Goal: Task Accomplishment & Management: Complete application form

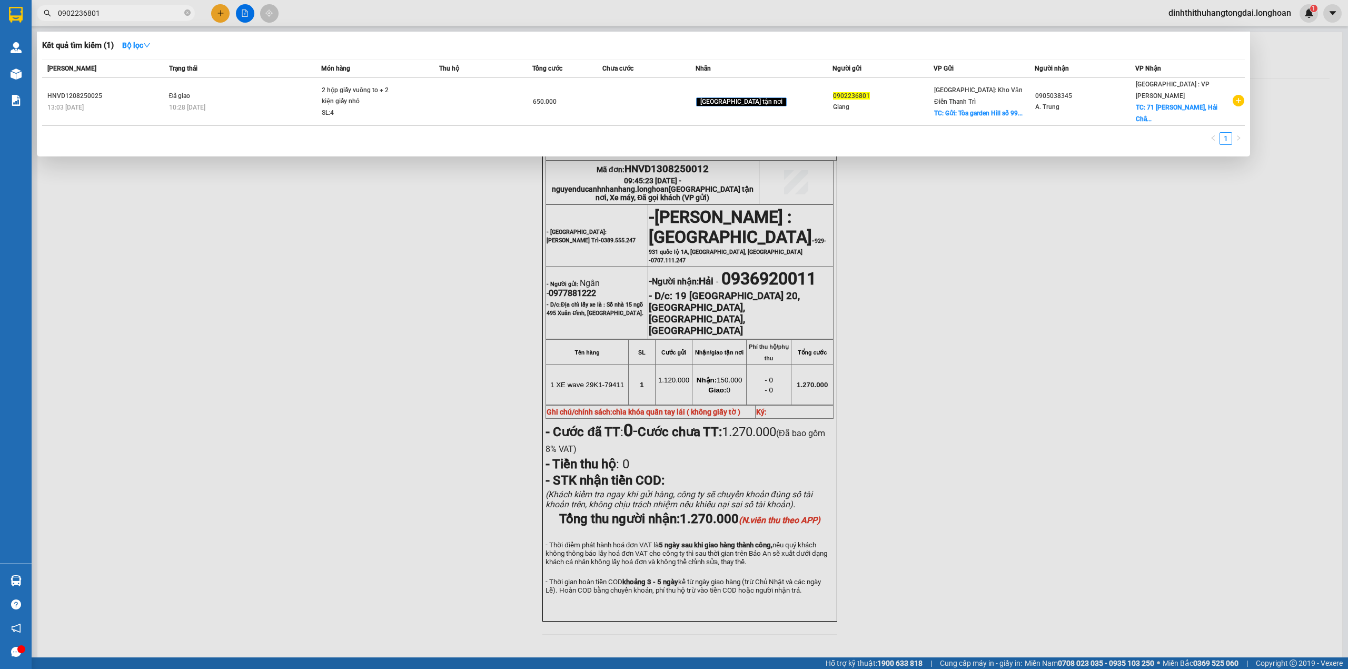
click at [114, 18] on input "0902236801" at bounding box center [120, 13] width 124 height 12
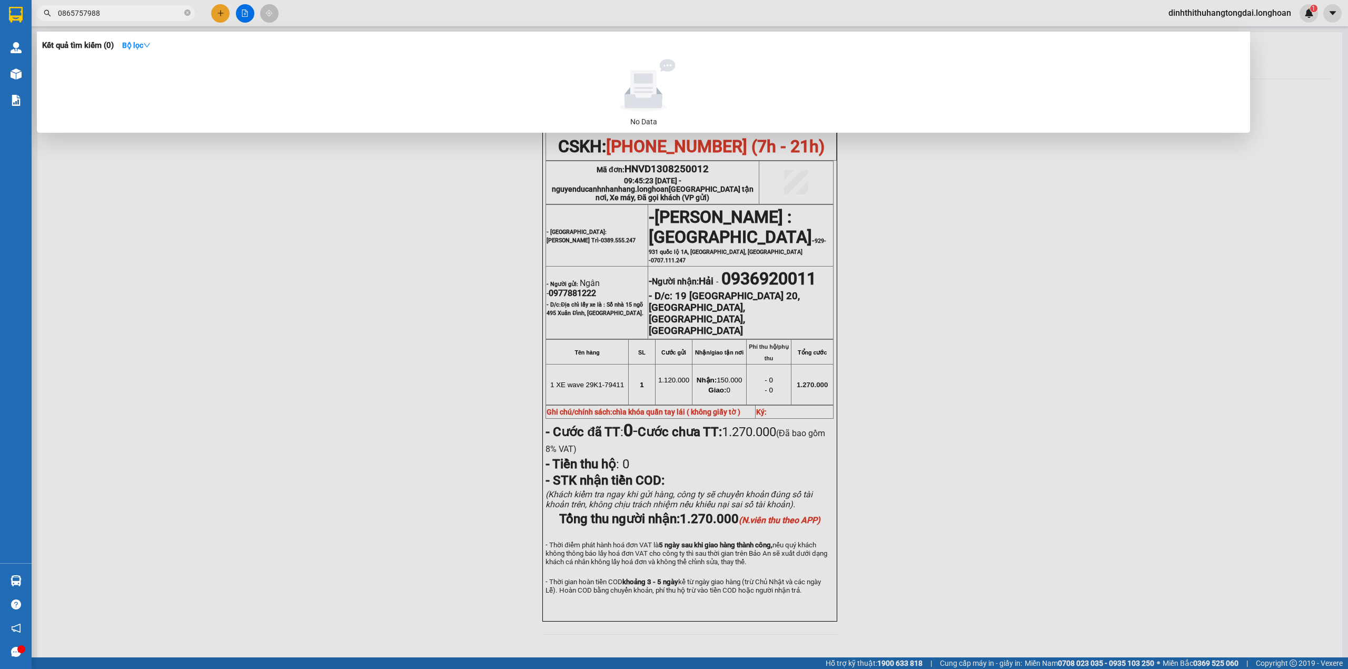
click at [76, 16] on input "0865757988" at bounding box center [120, 13] width 124 height 12
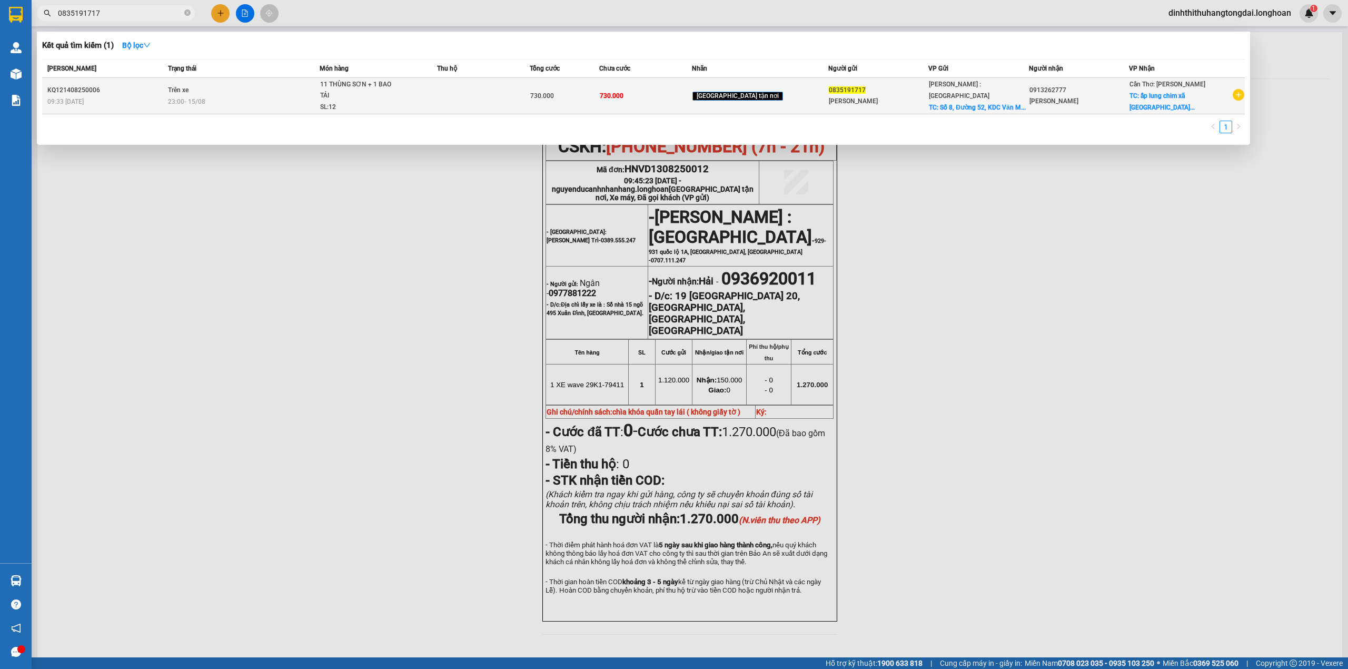
type input "0835191717"
click at [188, 98] on span "23:00 [DATE]" at bounding box center [186, 101] width 37 height 7
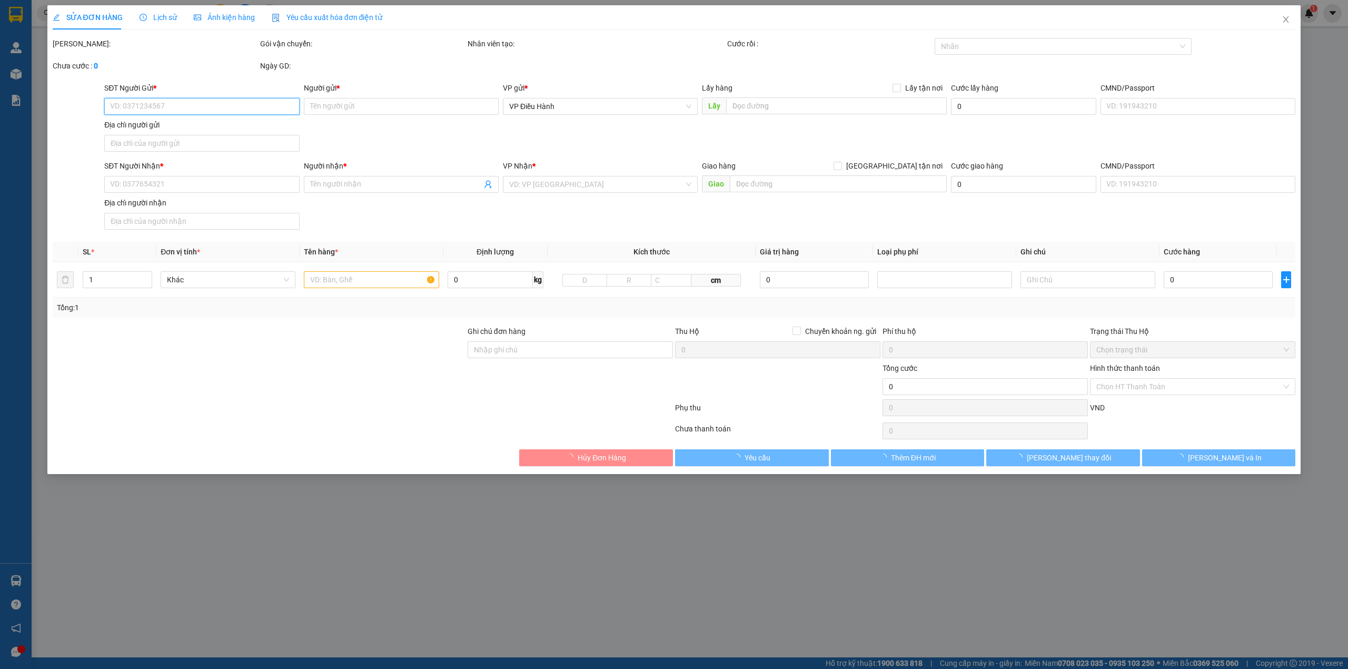
type input "0835191717"
type input "[PERSON_NAME]"
checkbox input "true"
type input "[STREET_ADDRESS][PERSON_NAME]. An [GEOGRAPHIC_DATA], [GEOGRAPHIC_DATA], [GEOGRA…"
type input "0913262777"
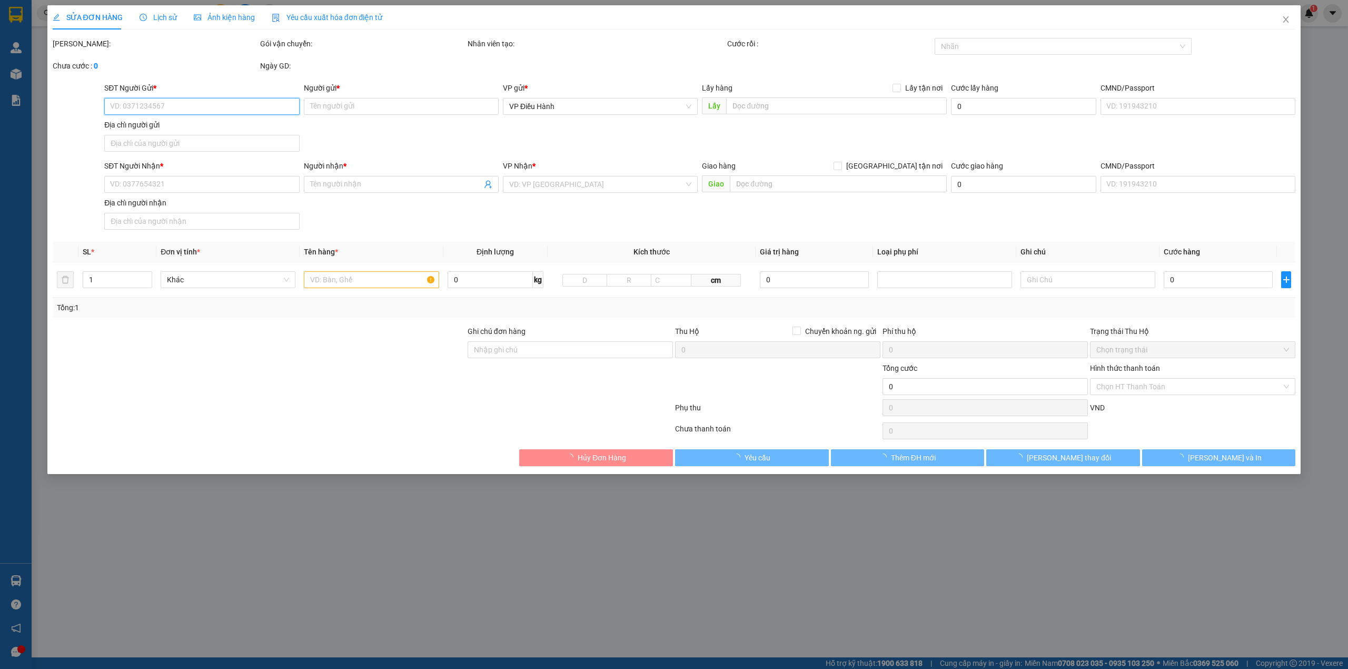
type input "[PERSON_NAME]"
checkbox input "true"
type input "ấp lung chim xã [GEOGRAPHIC_DATA] thành tỉnh [GEOGRAPHIC_DATA]."
type input "730.000"
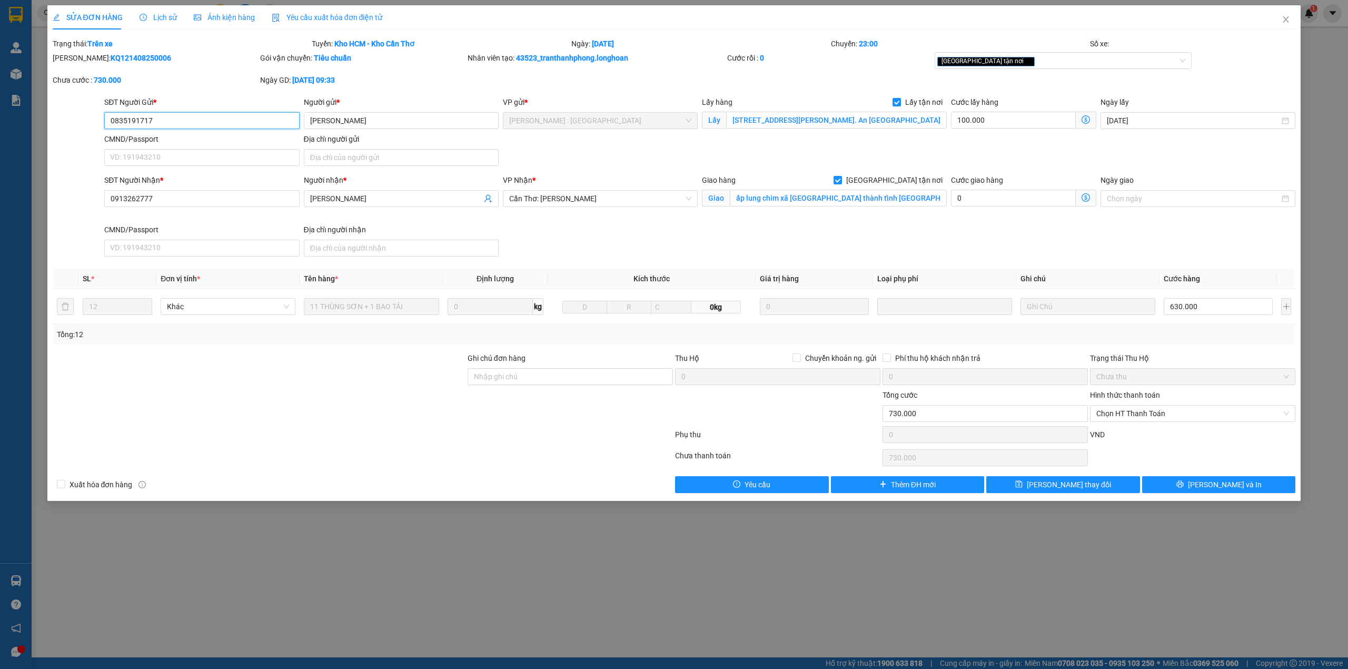
click at [138, 121] on input "0835191717" at bounding box center [201, 120] width 195 height 17
click at [1291, 20] on span "Close" at bounding box center [1285, 19] width 29 height 29
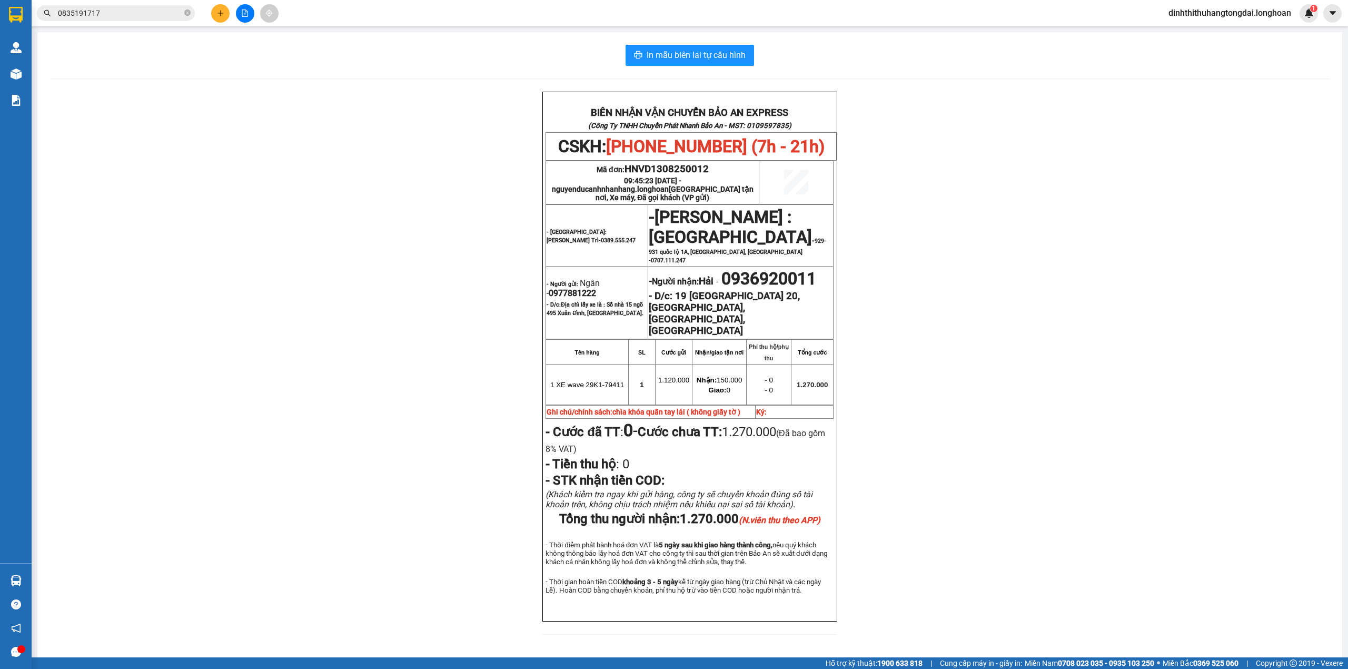
click at [123, 13] on input "0835191717" at bounding box center [120, 13] width 124 height 12
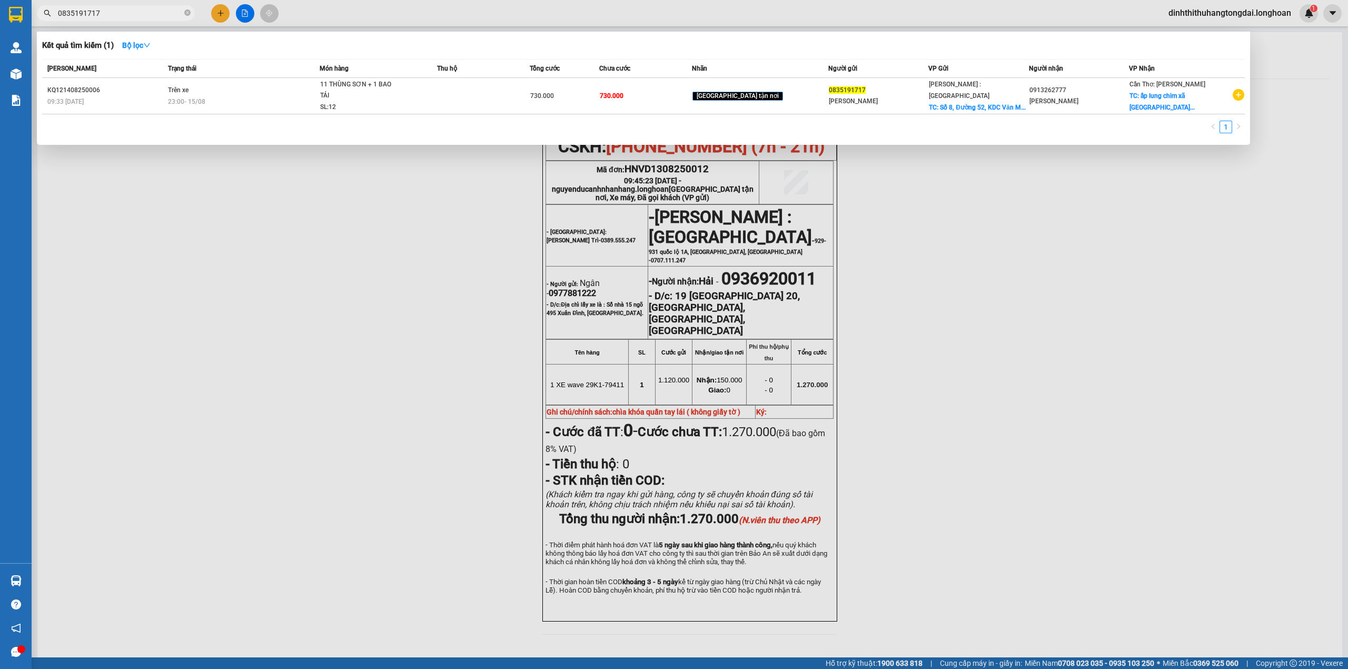
click at [123, 13] on input "0835191717" at bounding box center [120, 13] width 124 height 12
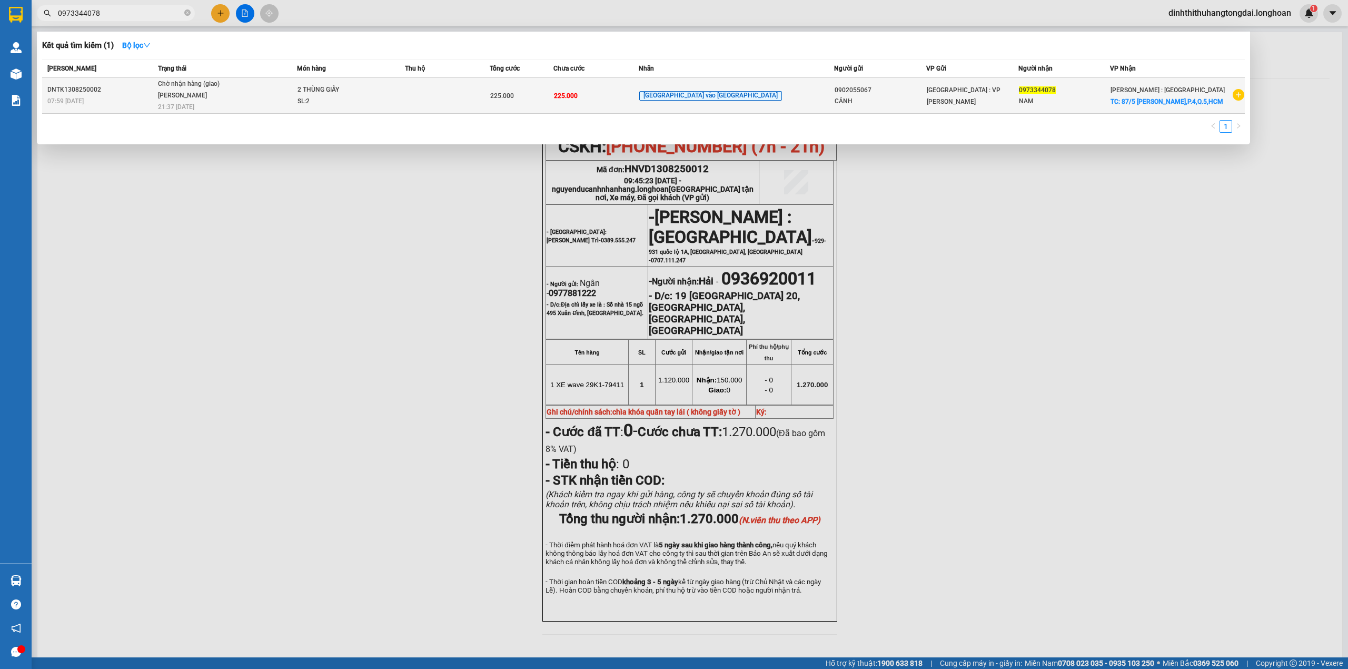
type input "0973344078"
click at [253, 106] on td "Chờ nhận hàng (giao) [PERSON_NAME] 21:37 [DATE]" at bounding box center [226, 96] width 142 height 36
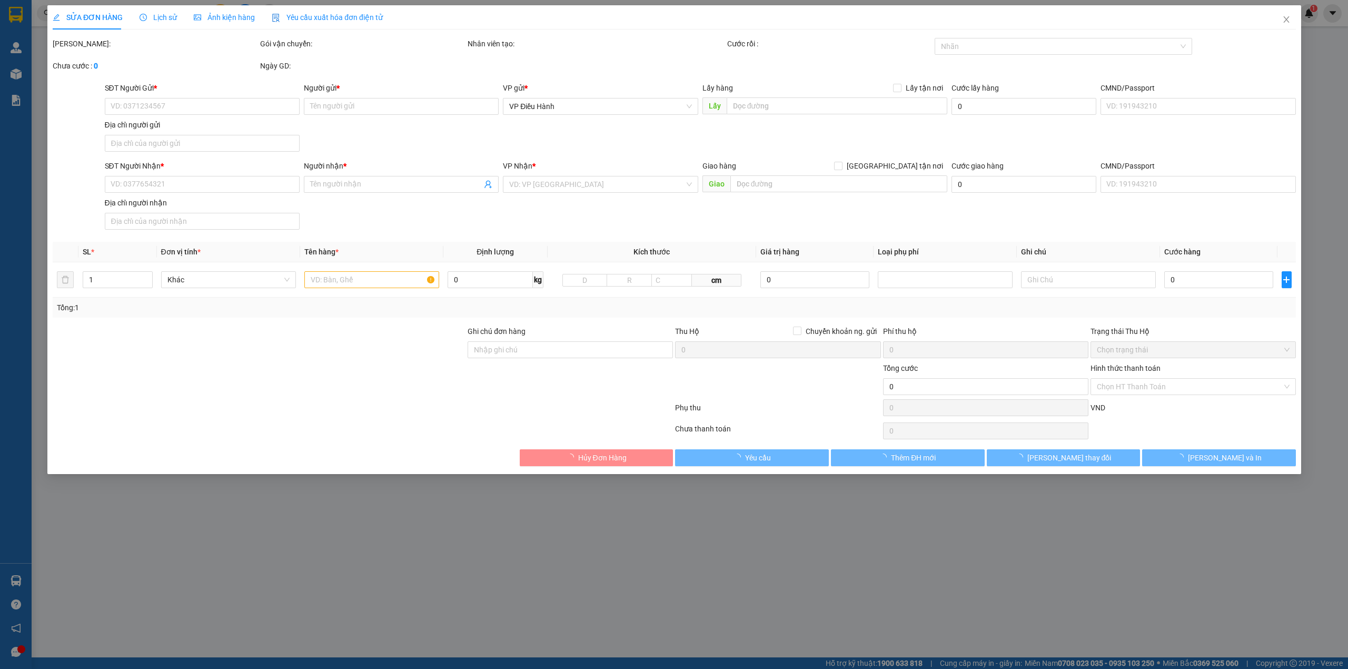
type input "0902055067"
type input "CẢNH"
type input "0973344078"
type input "NAM"
checkbox input "true"
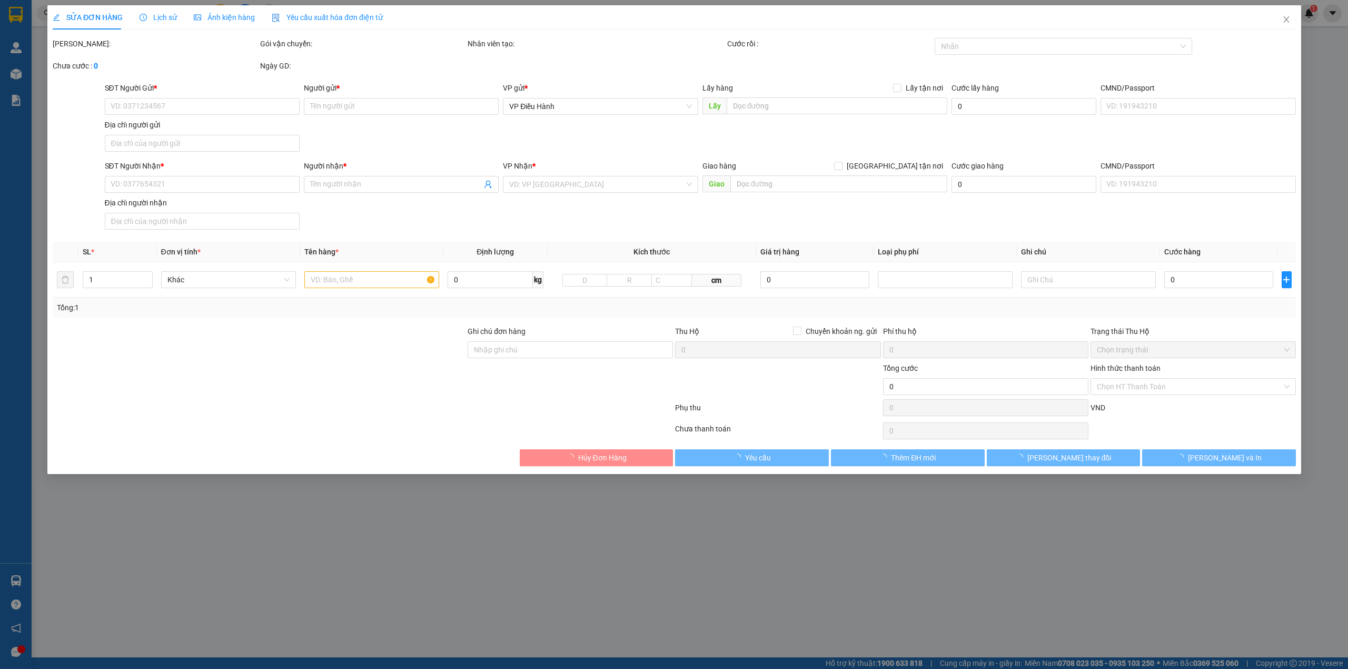
type input "87/5 [PERSON_NAME],P.4,Q.5,HCM"
type input "KHÔNG BAO HƯ VỠ,MÓP MÉO"
type input "225.000"
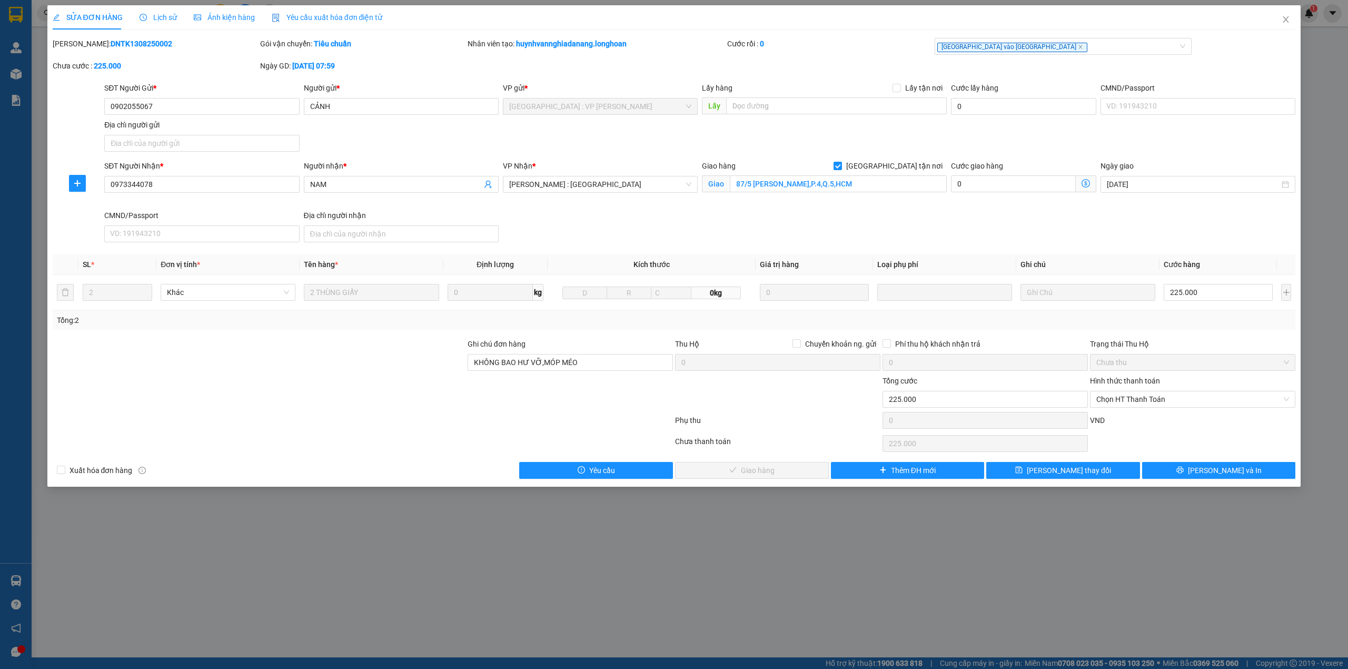
click at [156, 13] on span "Lịch sử" at bounding box center [157, 17] width 37 height 8
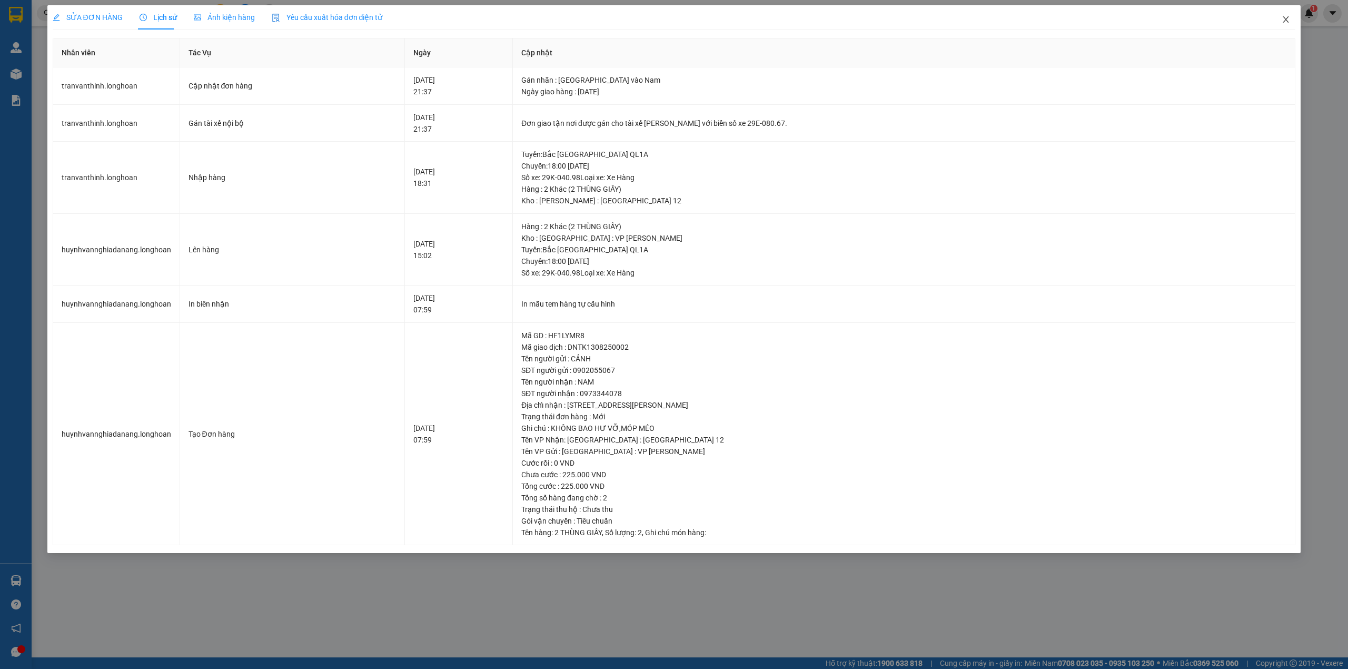
click at [1287, 18] on icon "close" at bounding box center [1286, 19] width 6 height 6
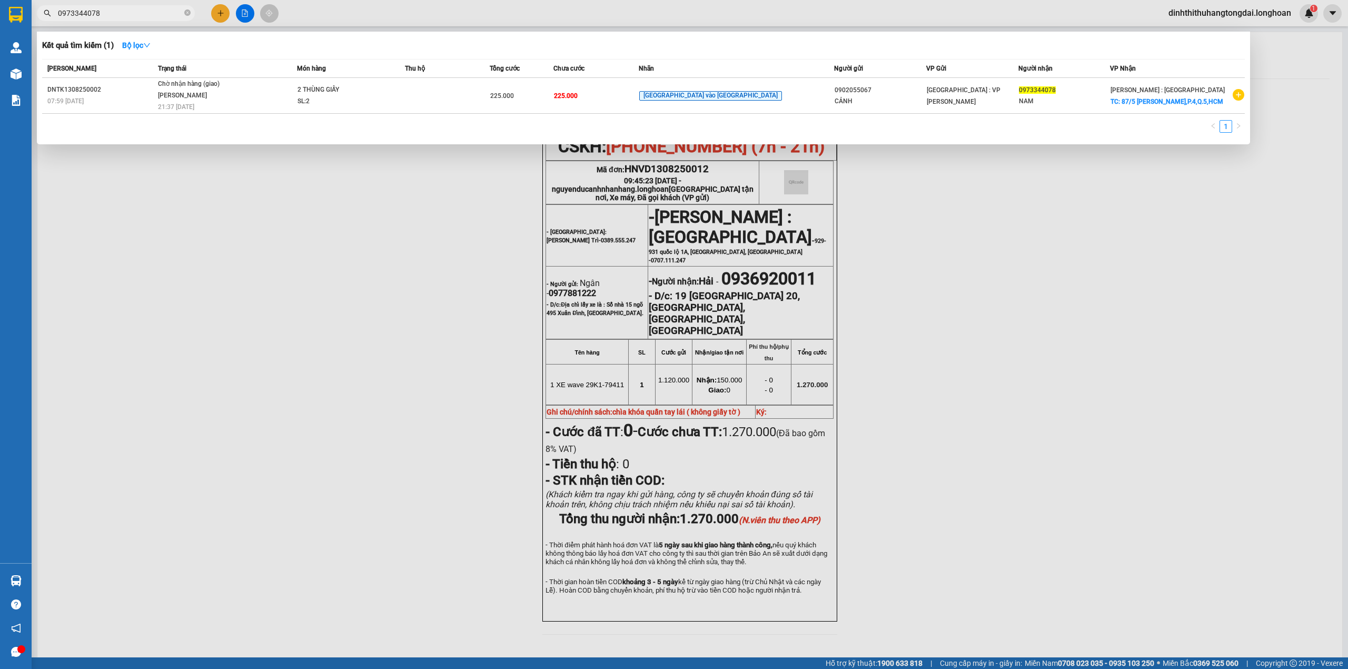
click at [114, 12] on input "0973344078" at bounding box center [120, 13] width 124 height 12
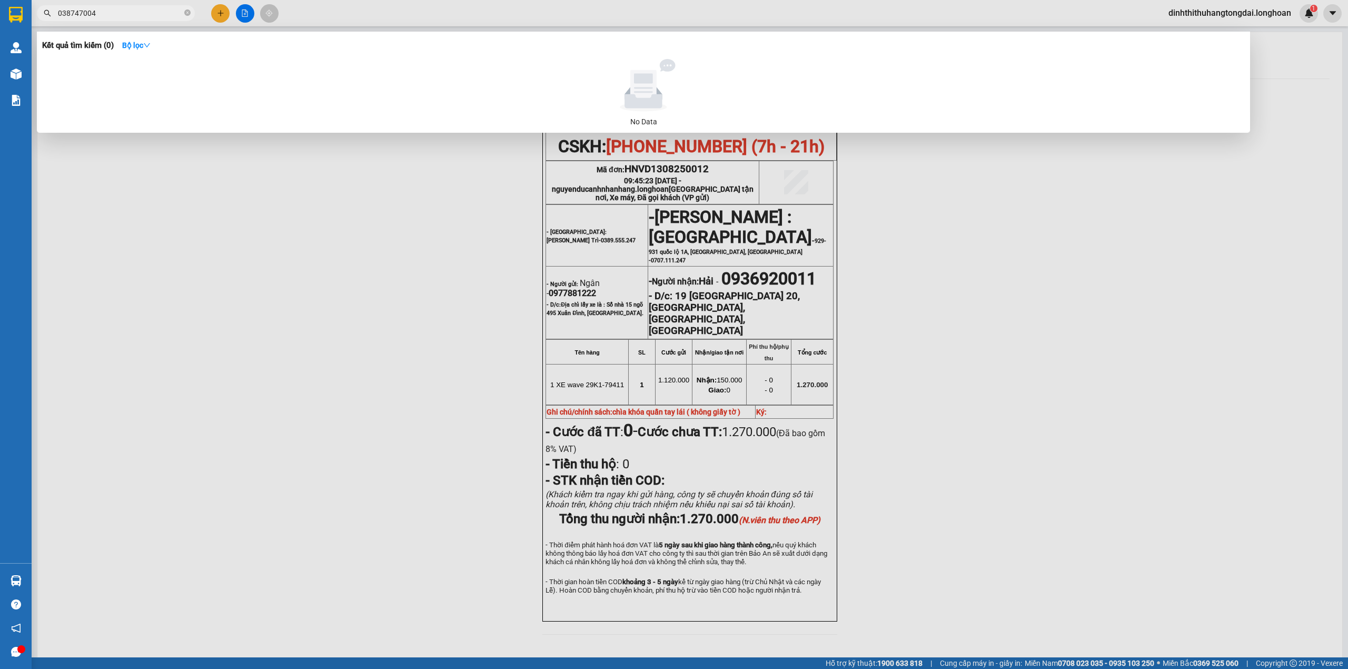
click at [72, 13] on input "038747004" at bounding box center [120, 13] width 124 height 12
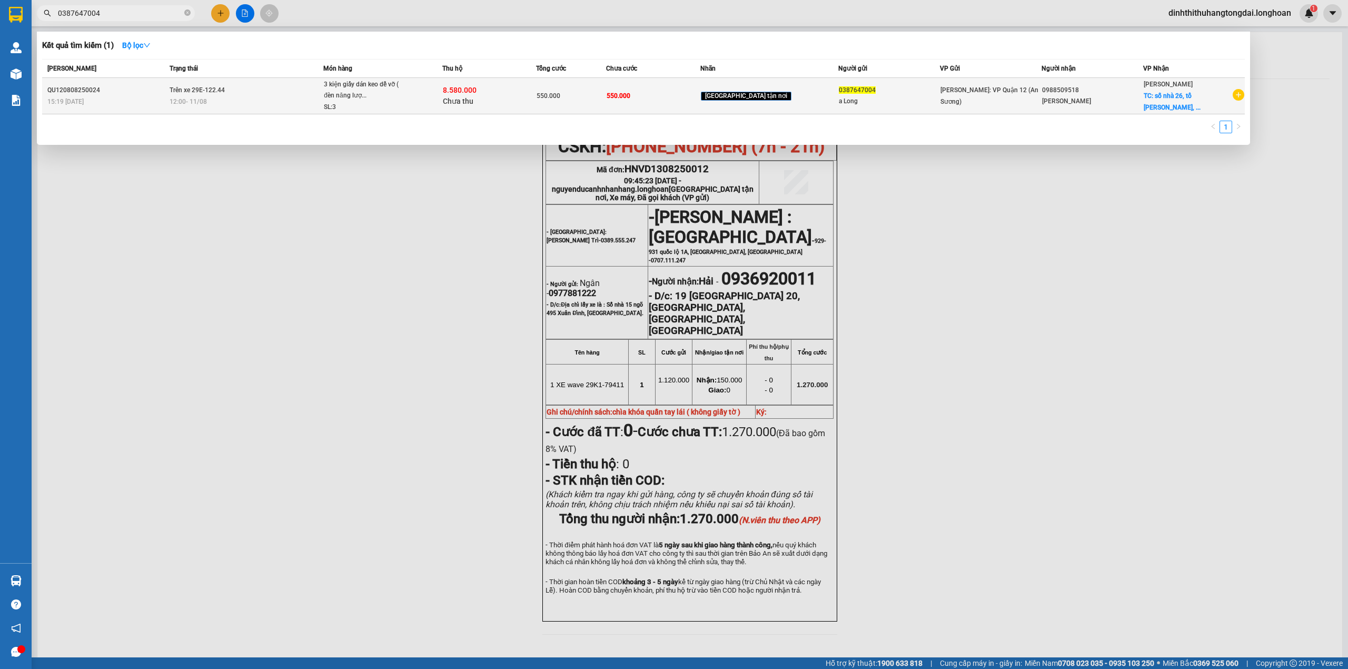
type input "0387647004"
click at [208, 93] on span "Trên xe 29E-122.44" at bounding box center [197, 89] width 55 height 7
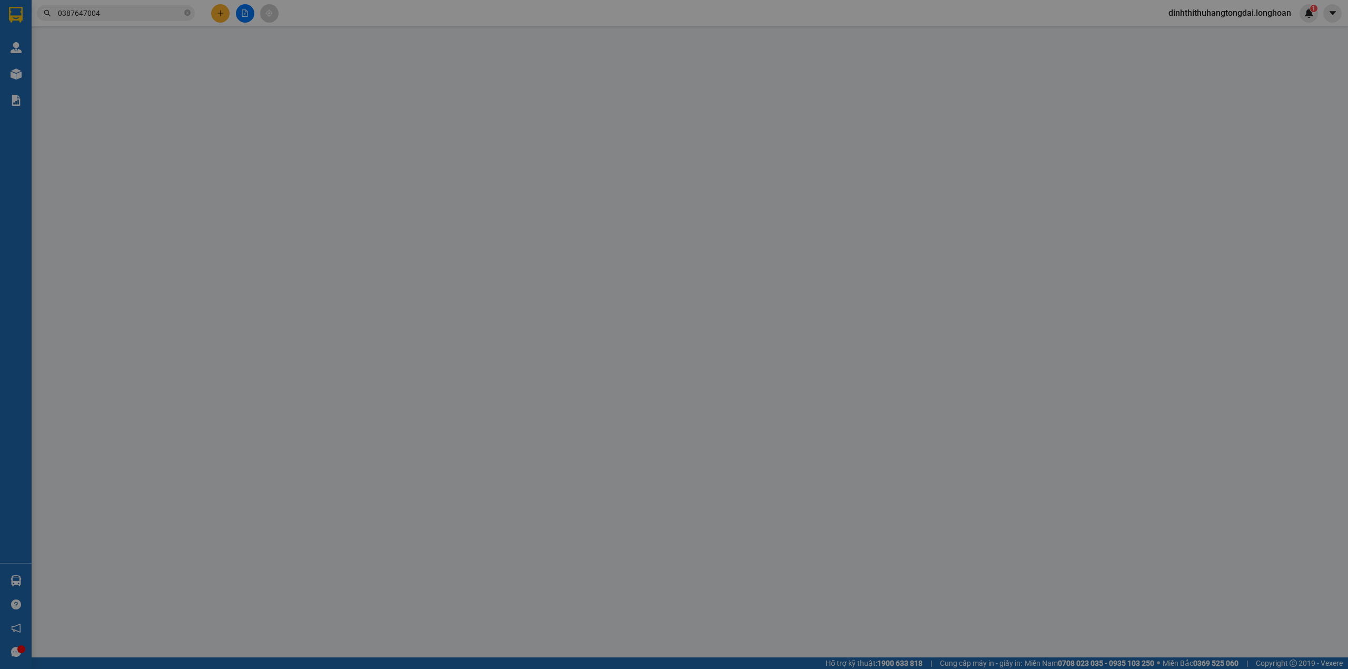
type input "0387647004"
type input "a Long"
type input "0988509518"
type input "[PERSON_NAME]"
checkbox input "true"
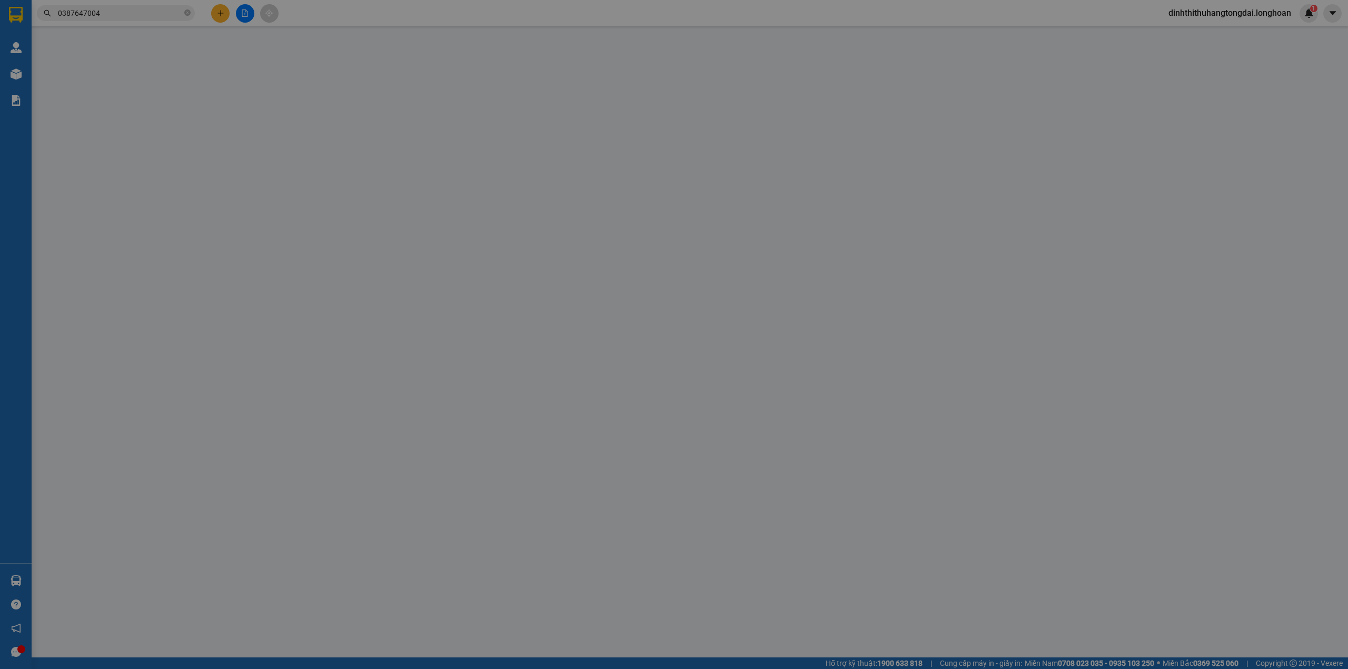
type input "số nhà 26, tổ Thịnh Tiến, Sơn Dương, [PERSON_NAME]"
type input "nhận theo kiện - hư hỏng ko chịu trách nhiệm"
type input "550.000"
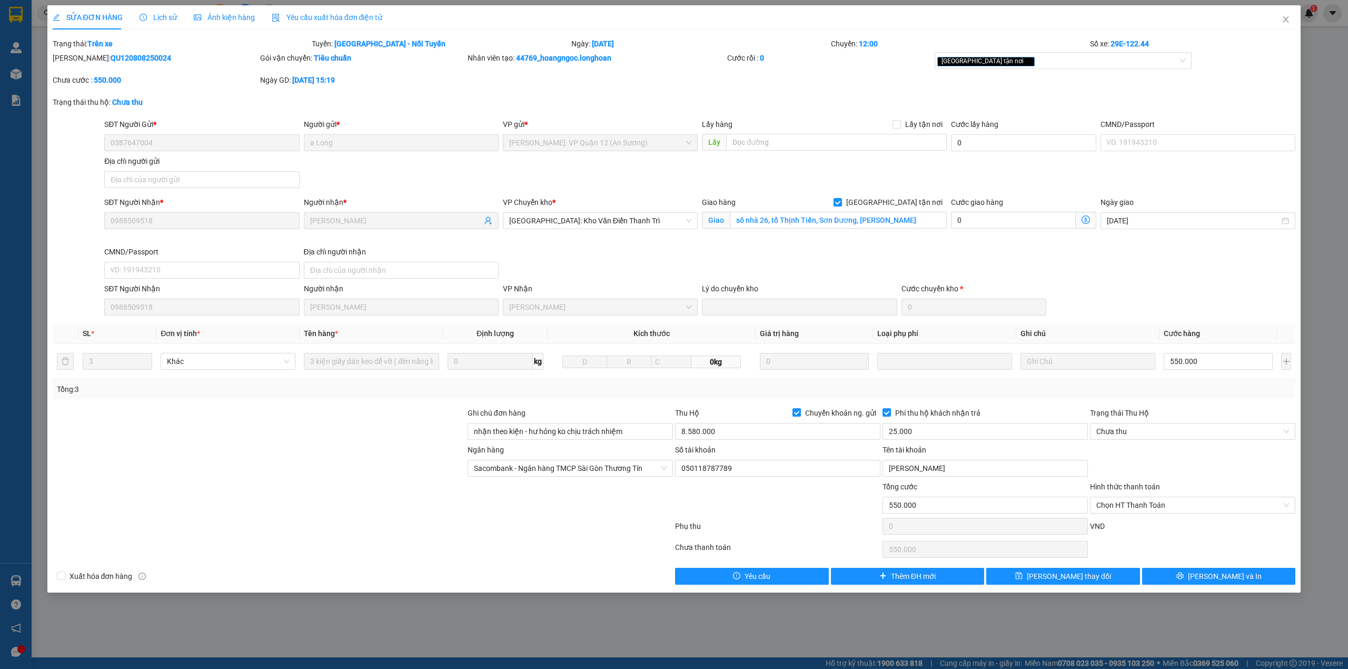
click at [160, 21] on span "Lịch sử" at bounding box center [157, 17] width 37 height 8
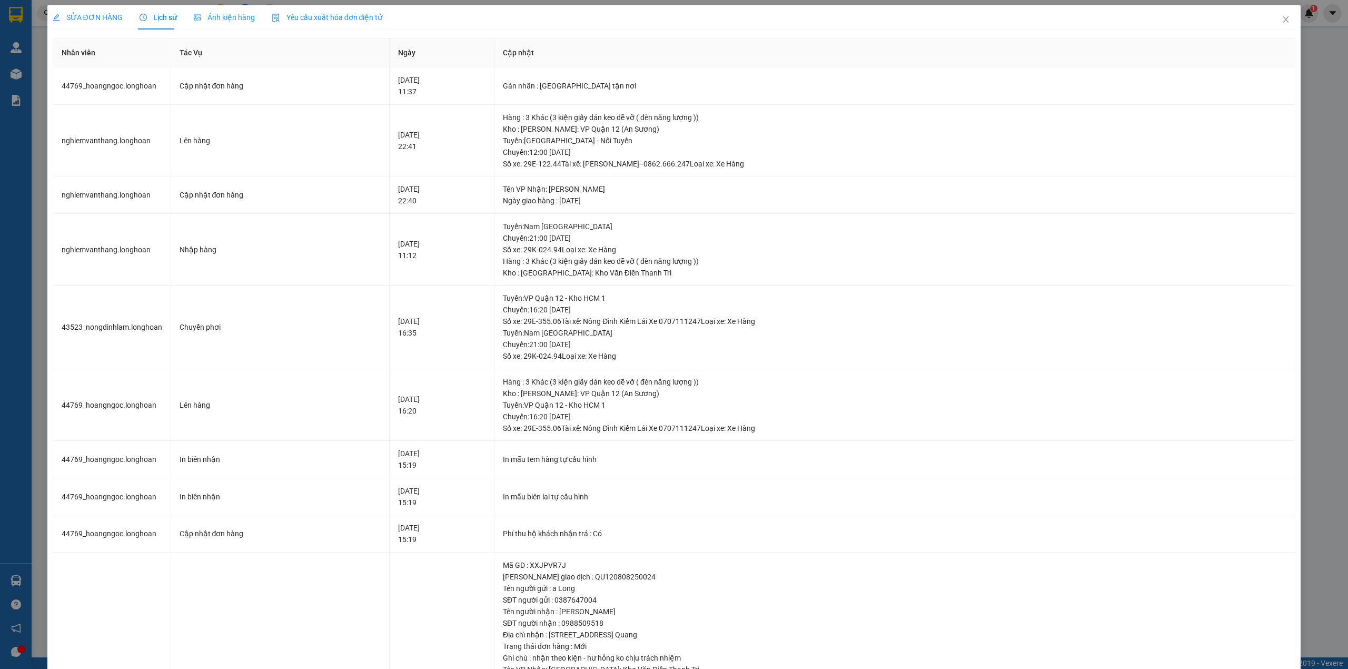
click at [86, 6] on div "SỬA ĐƠN HÀNG" at bounding box center [88, 17] width 70 height 24
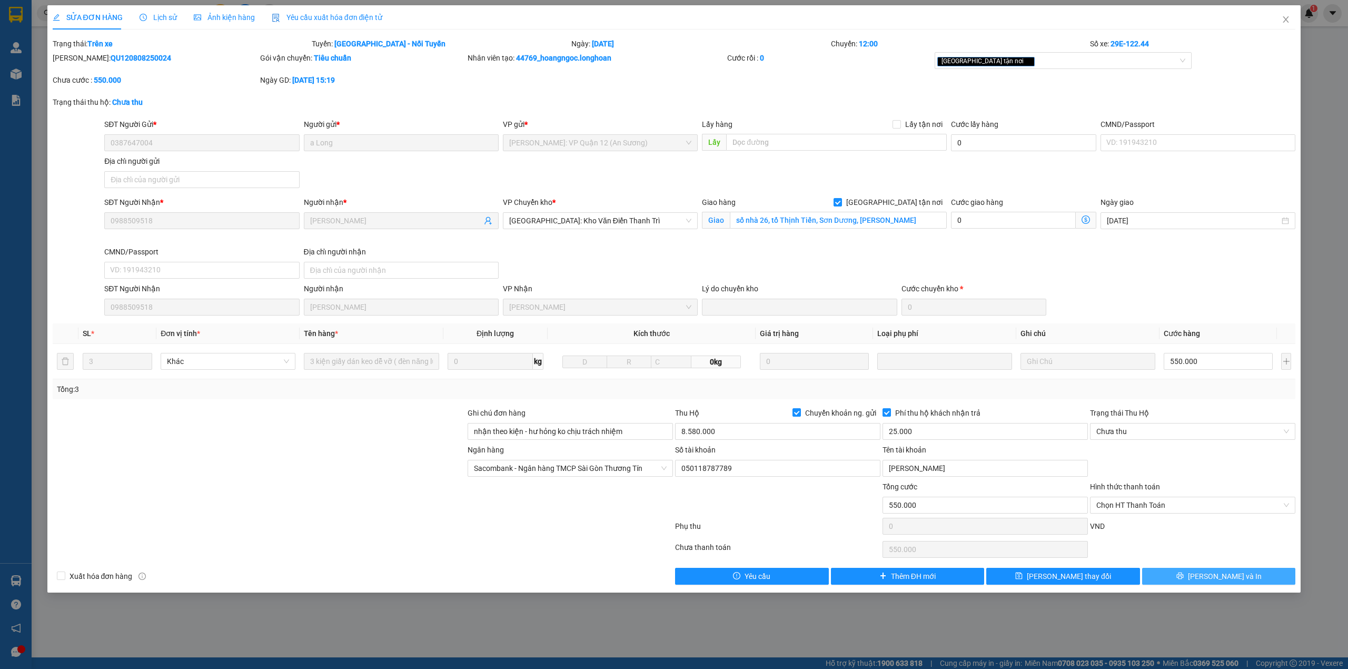
click at [1227, 580] on span "[PERSON_NAME] và In" at bounding box center [1225, 576] width 74 height 12
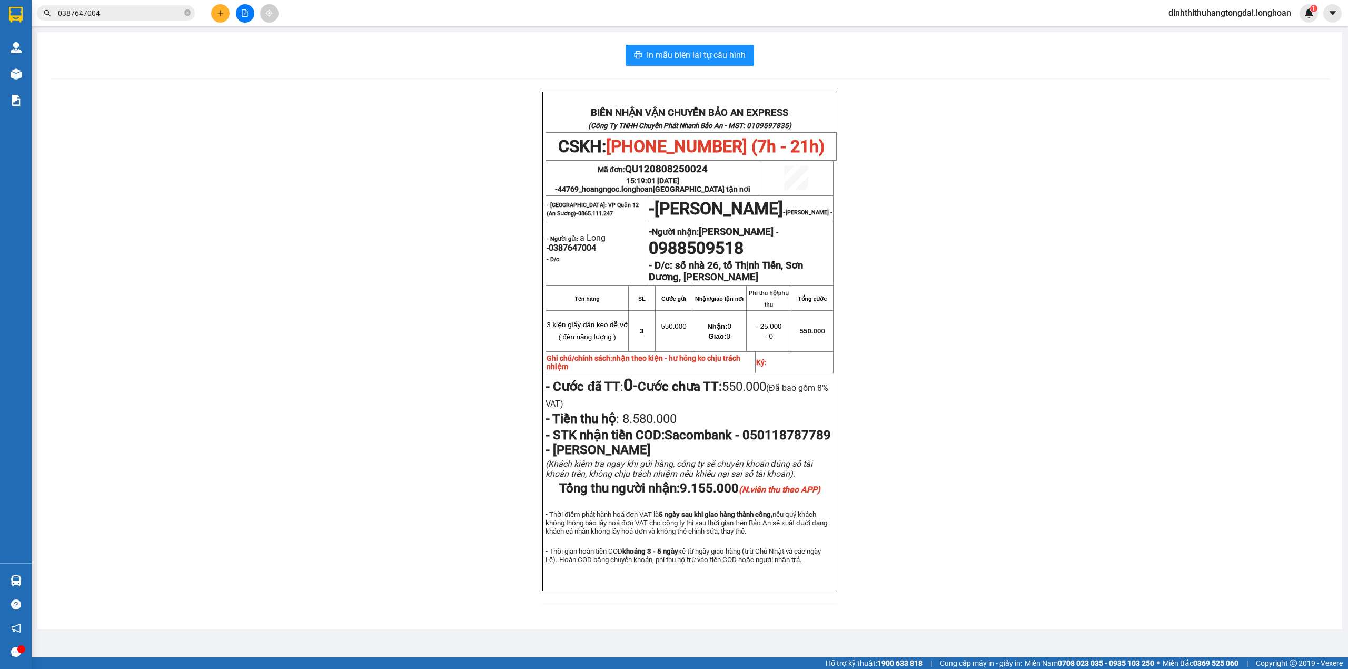
click at [144, 9] on input "0387647004" at bounding box center [120, 13] width 124 height 12
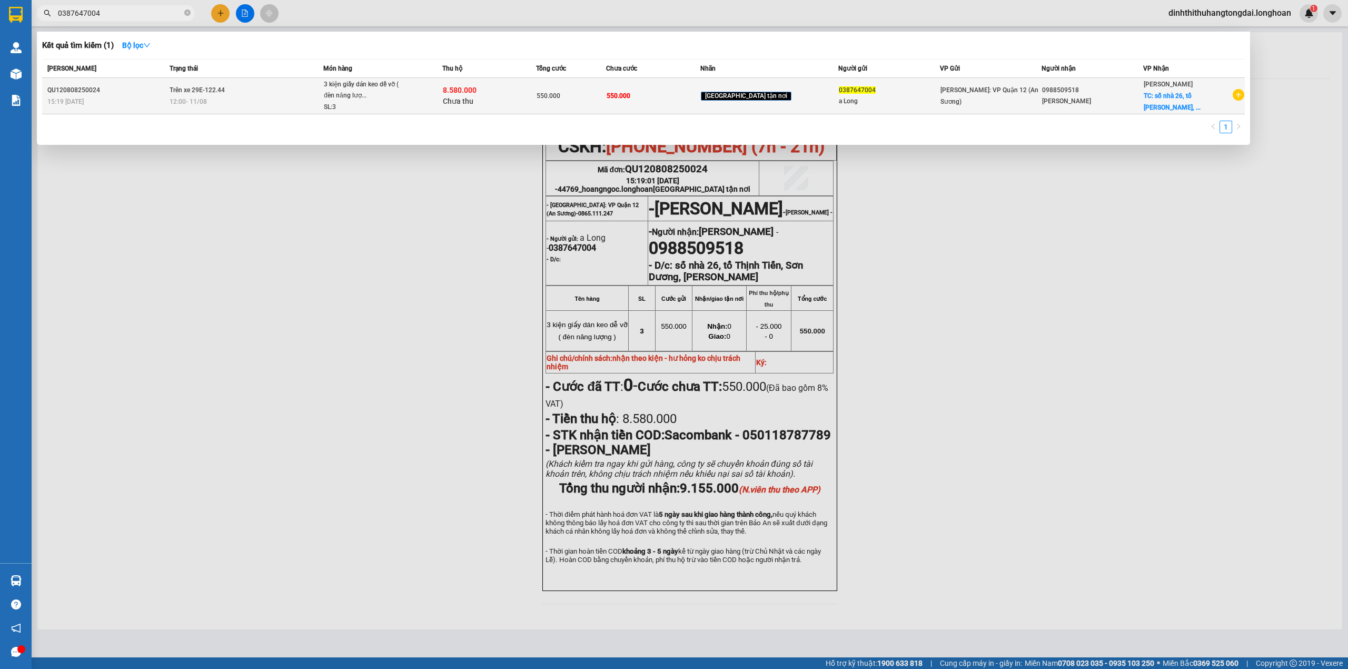
click at [346, 92] on div "3 kiện giấy dán keo dễ vỡ ( đèn năng lượ..." at bounding box center [363, 90] width 79 height 23
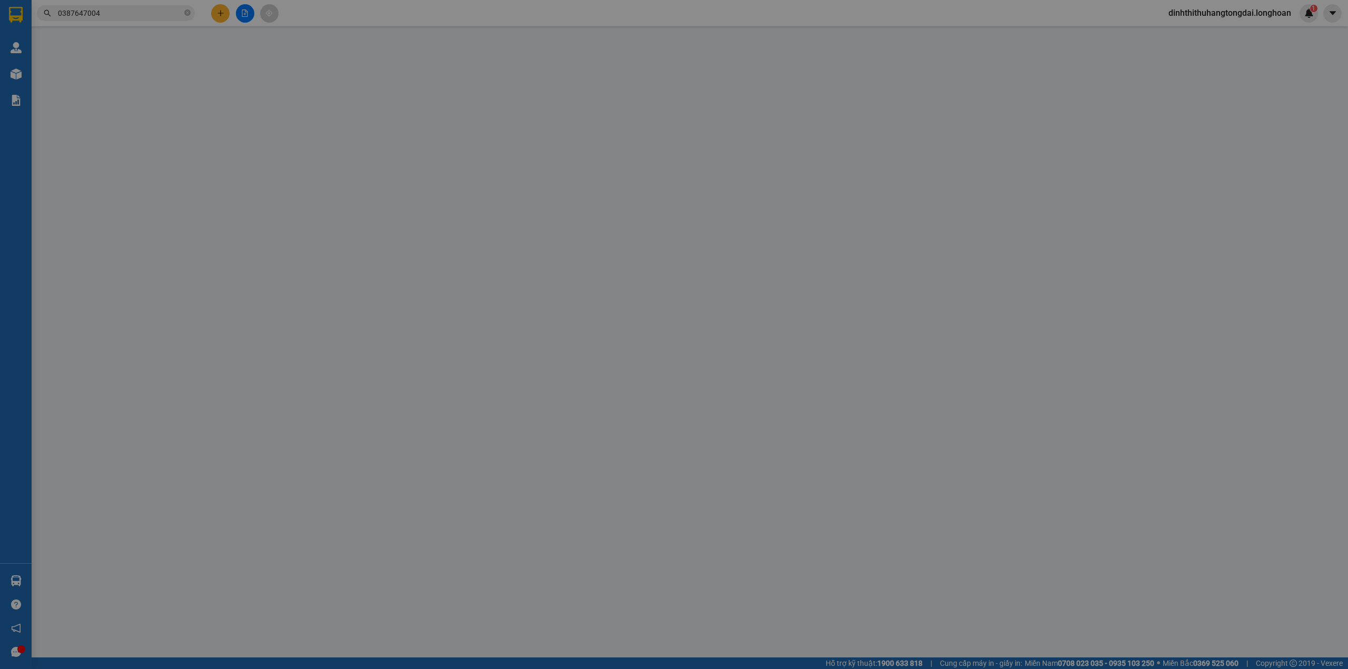
type input "0387647004"
type input "a Long"
type input "0988509518"
type input "[PERSON_NAME]"
checkbox input "true"
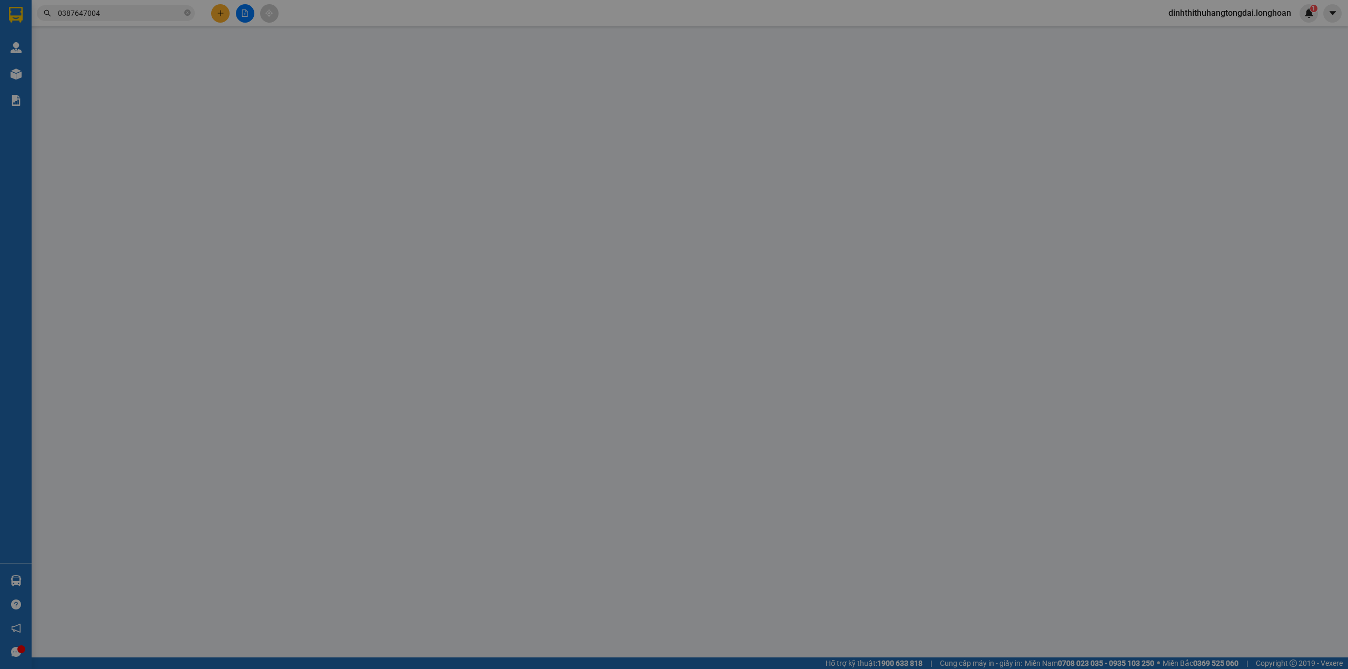
type input "số nhà 26, tổ Thịnh Tiến, Sơn Dương, [PERSON_NAME]"
type input "nhận theo kiện - hư hỏng ko chịu trách nhiệm"
type input "550.000"
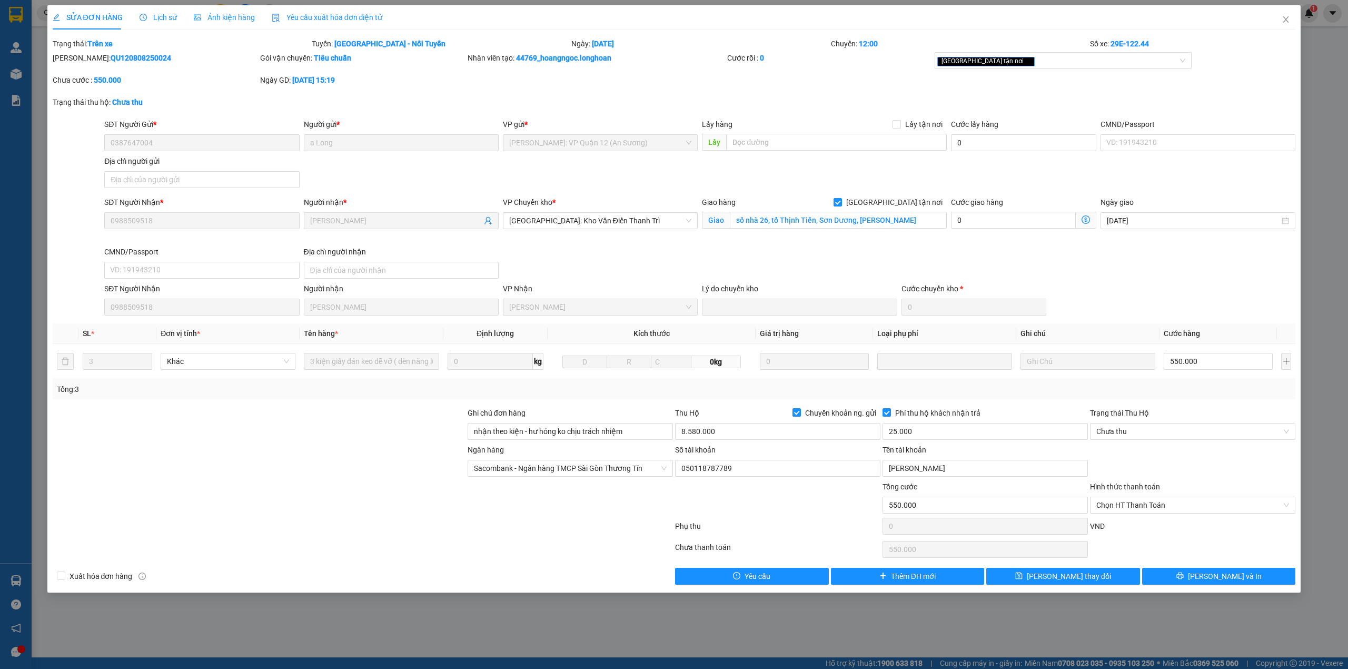
click at [162, 13] on span "Lịch sử" at bounding box center [157, 17] width 37 height 8
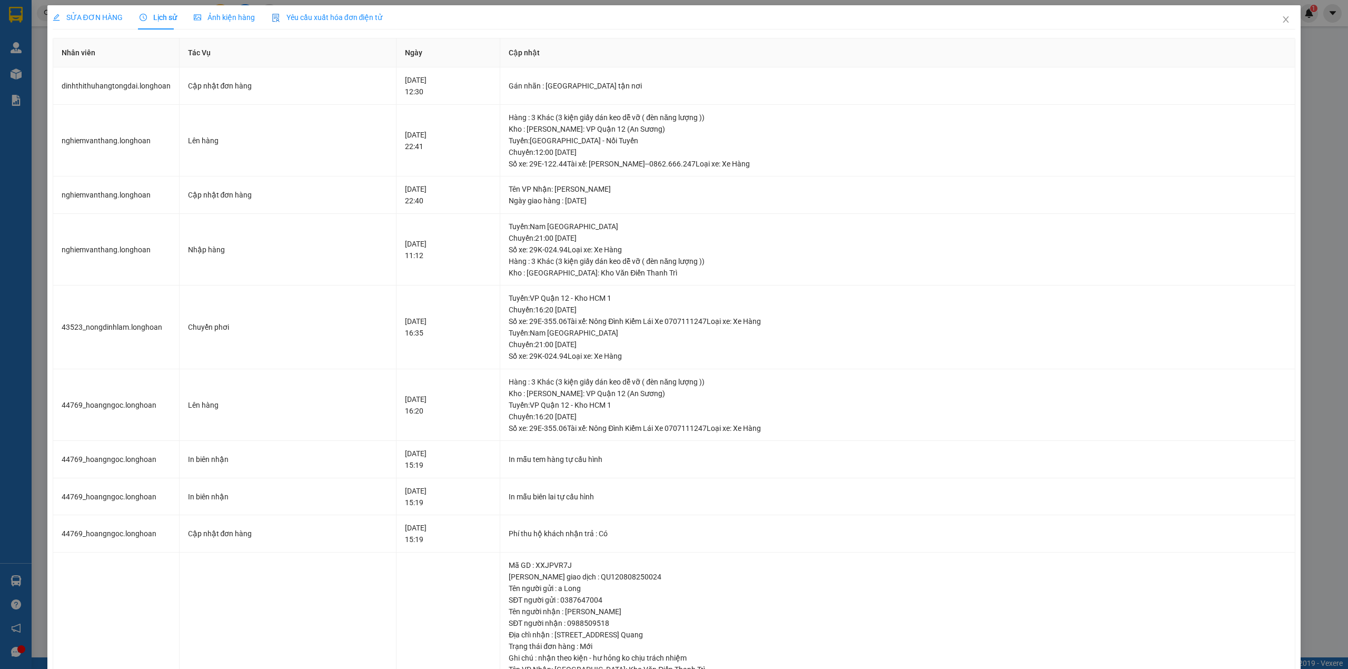
click at [84, 5] on div "SỬA ĐƠN HÀNG" at bounding box center [88, 17] width 70 height 24
